Goal: Task Accomplishment & Management: Use online tool/utility

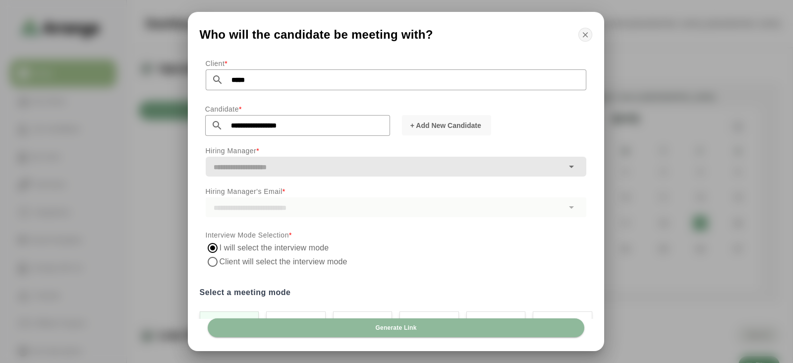
click at [588, 36] on icon "button" at bounding box center [585, 34] width 9 height 9
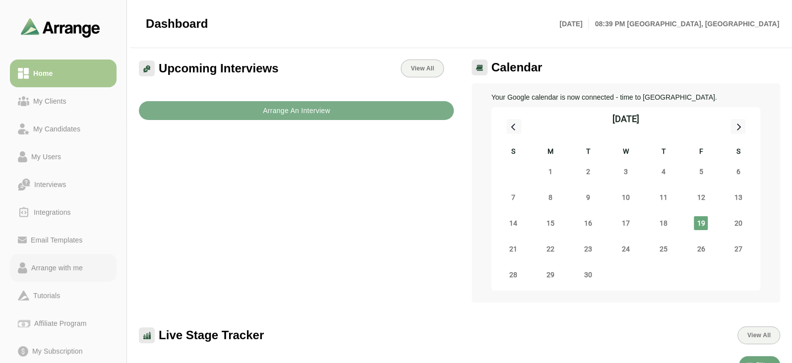
click at [71, 263] on div "Arrange with me" at bounding box center [57, 268] width 60 height 12
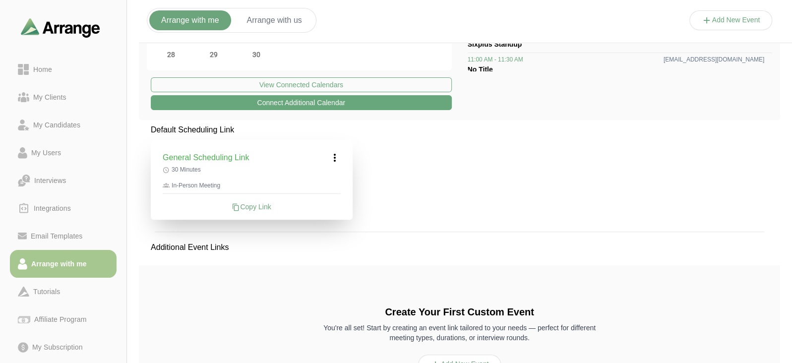
scroll to position [227, 0]
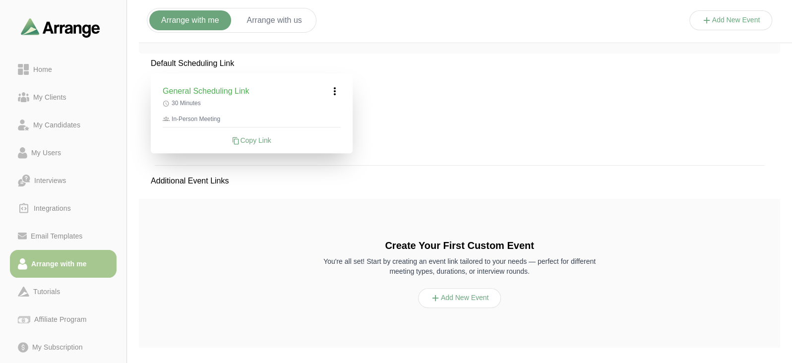
click at [731, 21] on button "Add New Event" at bounding box center [730, 20] width 83 height 20
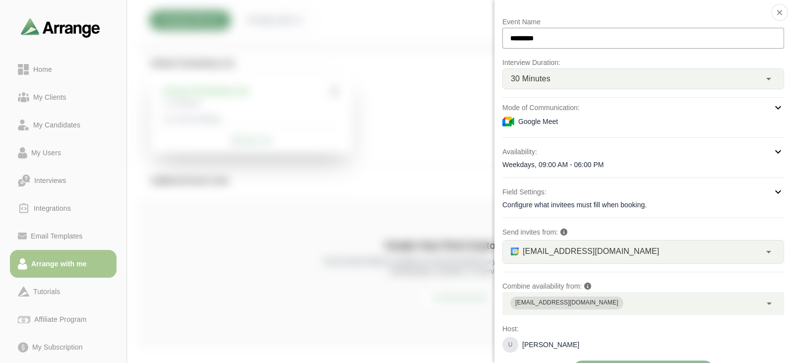
scroll to position [23, 0]
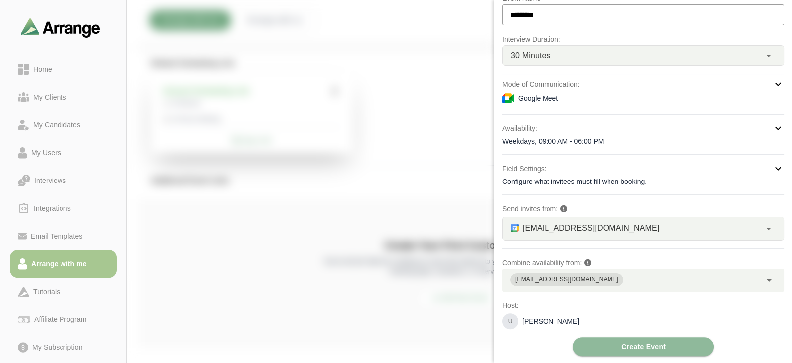
click at [614, 94] on div "Google Meet" at bounding box center [643, 98] width 282 height 12
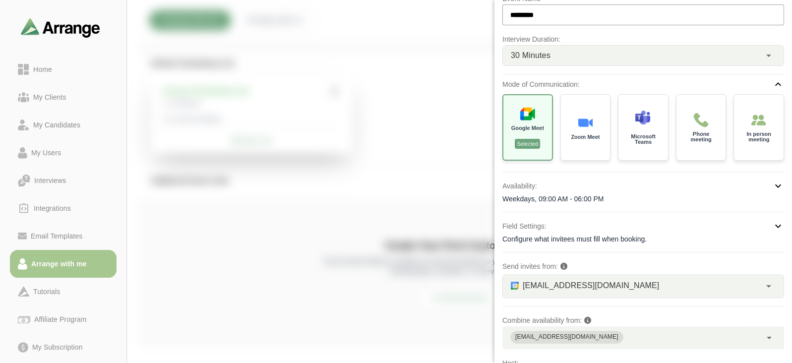
click at [672, 129] on div "Google Meet Selected Zoom Meet Microsoft Teams Phone meeting In person meeting" at bounding box center [643, 127] width 282 height 66
click at [678, 129] on div "Phone meeting" at bounding box center [701, 126] width 52 height 69
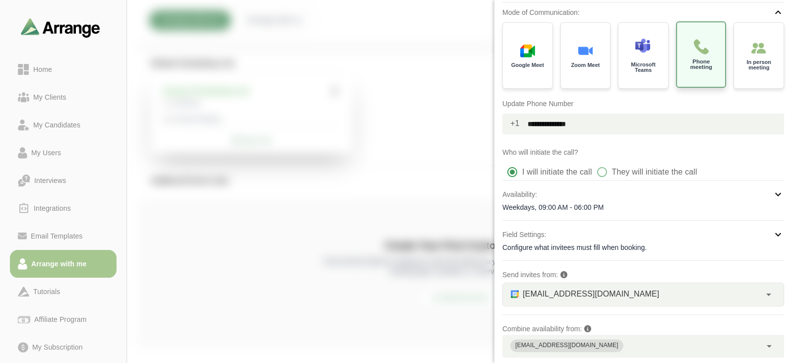
scroll to position [111, 0]
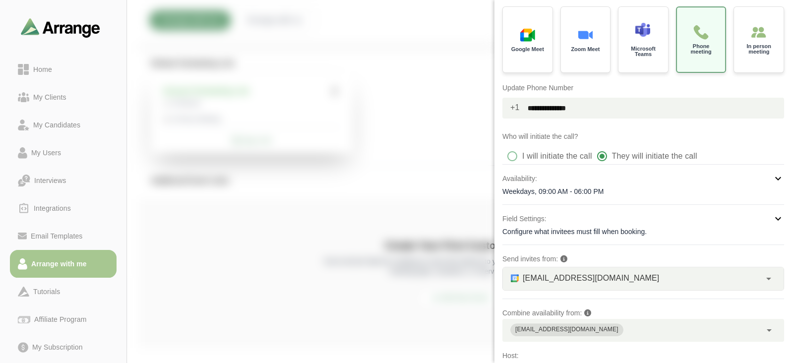
click at [501, 155] on div "**********" at bounding box center [643, 181] width 298 height 363
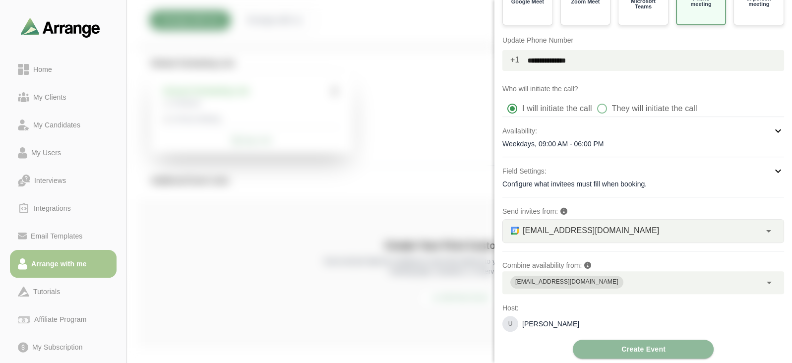
scroll to position [161, 0]
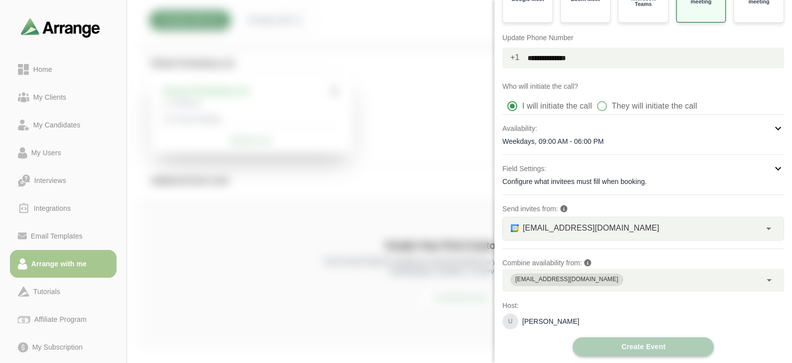
click at [589, 343] on button "Create Event" at bounding box center [643, 346] width 141 height 19
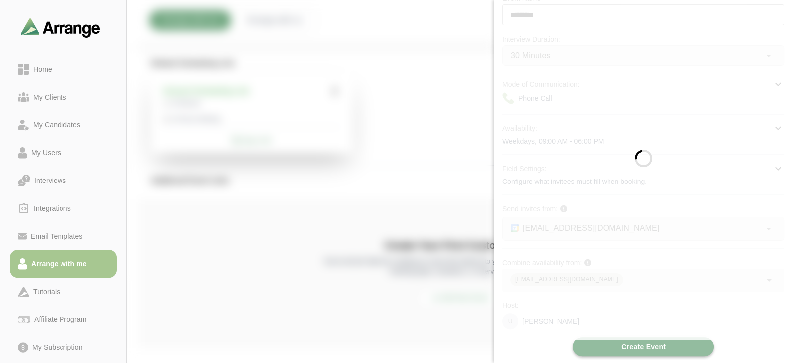
scroll to position [160, 0]
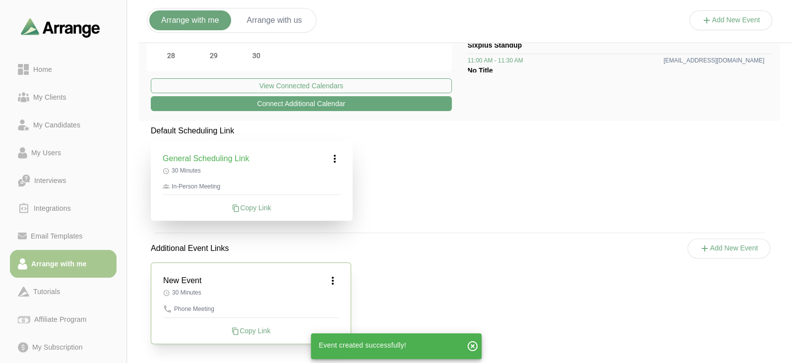
click at [248, 331] on div "Copy Link" at bounding box center [251, 331] width 176 height 10
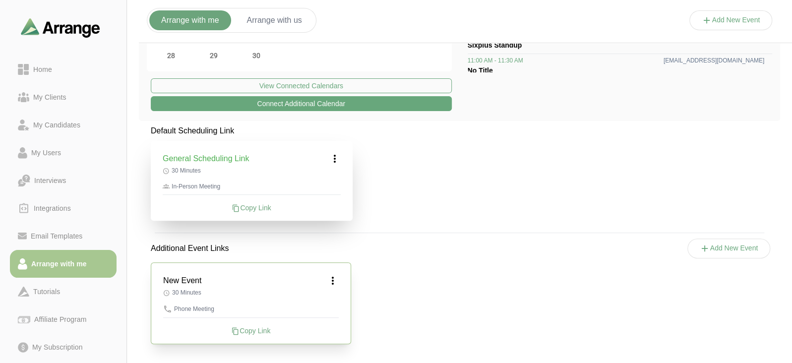
click at [330, 281] on icon at bounding box center [333, 281] width 12 height 12
click at [329, 306] on div "Edit" at bounding box center [323, 308] width 46 height 18
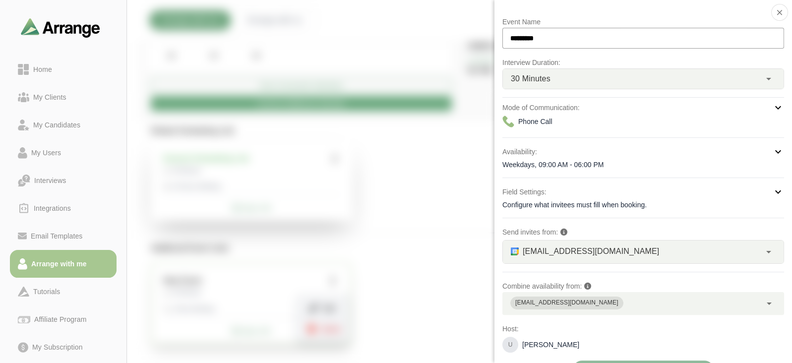
click at [596, 122] on div "Phone Call" at bounding box center [643, 122] width 282 height 12
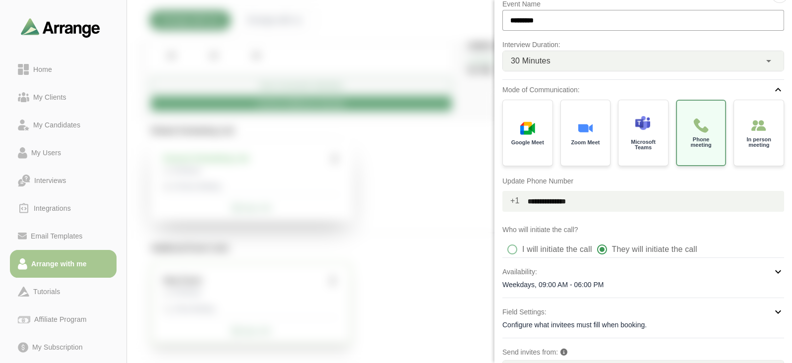
scroll to position [161, 0]
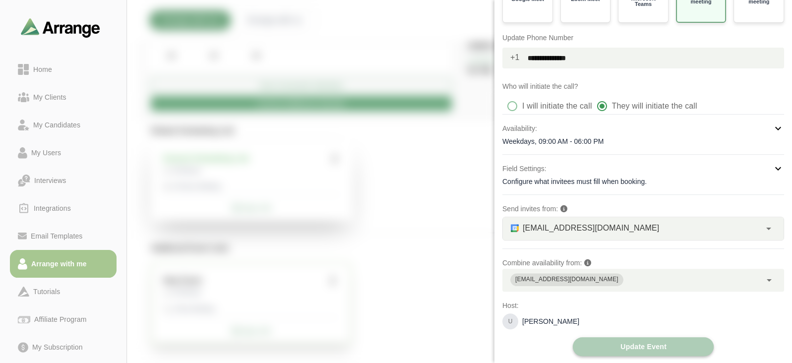
click at [605, 348] on button "Update Event" at bounding box center [643, 346] width 141 height 19
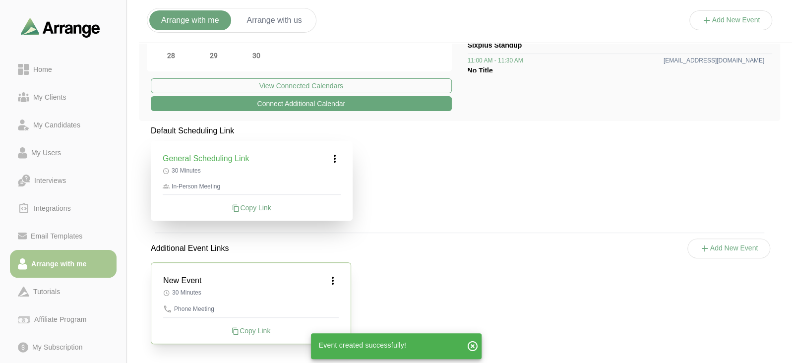
click at [245, 330] on div "Copy Link" at bounding box center [251, 331] width 176 height 10
